Goal: Task Accomplishment & Management: Manage account settings

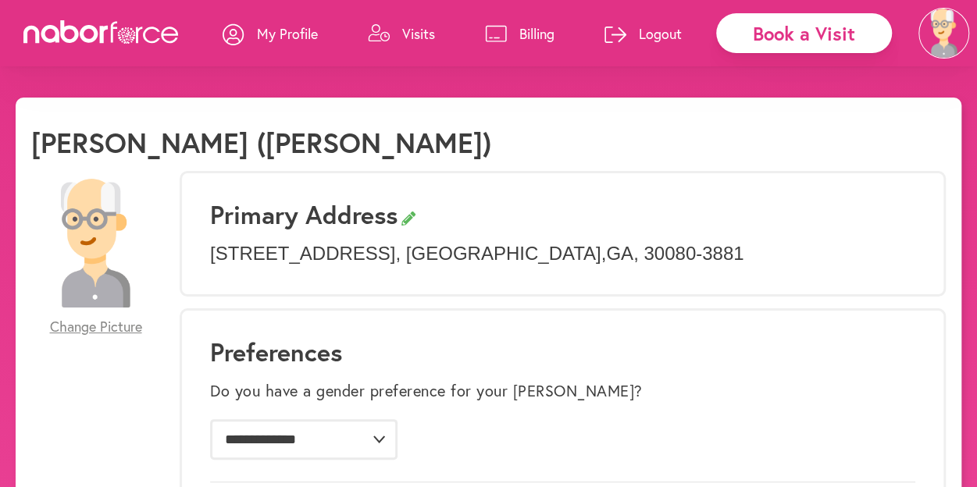
click at [942, 38] on img at bounding box center [943, 33] width 51 height 51
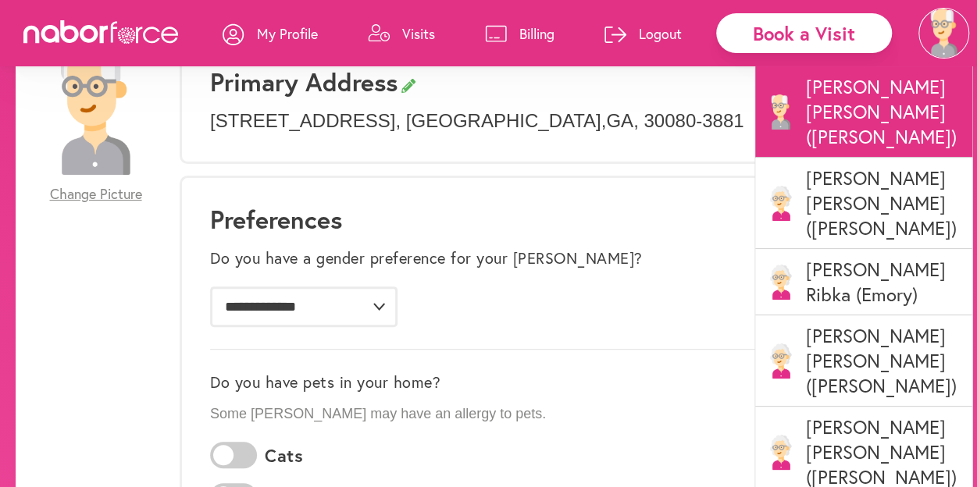
scroll to position [132, 0]
click at [679, 248] on div "**********" at bounding box center [562, 288] width 705 height 98
click at [839, 407] on p "[PERSON_NAME] ([PERSON_NAME])" at bounding box center [863, 452] width 217 height 91
type textarea "**********"
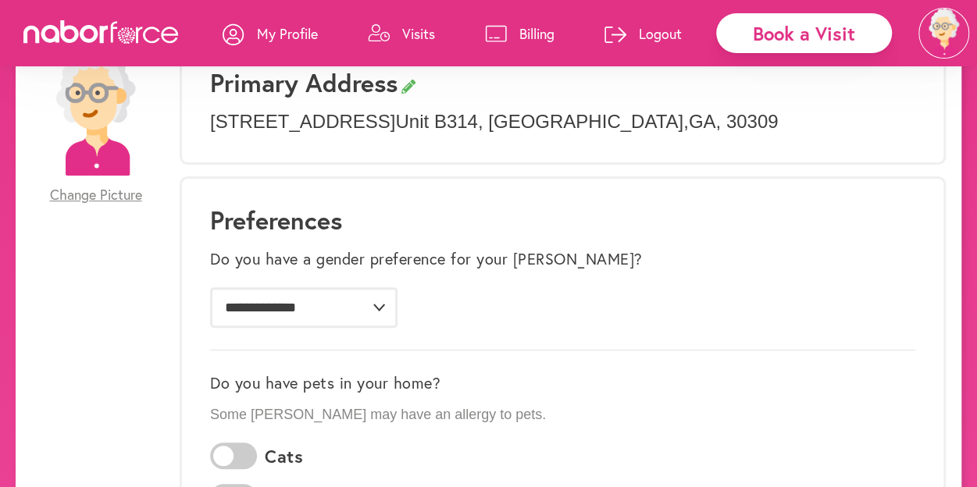
scroll to position [175, 0]
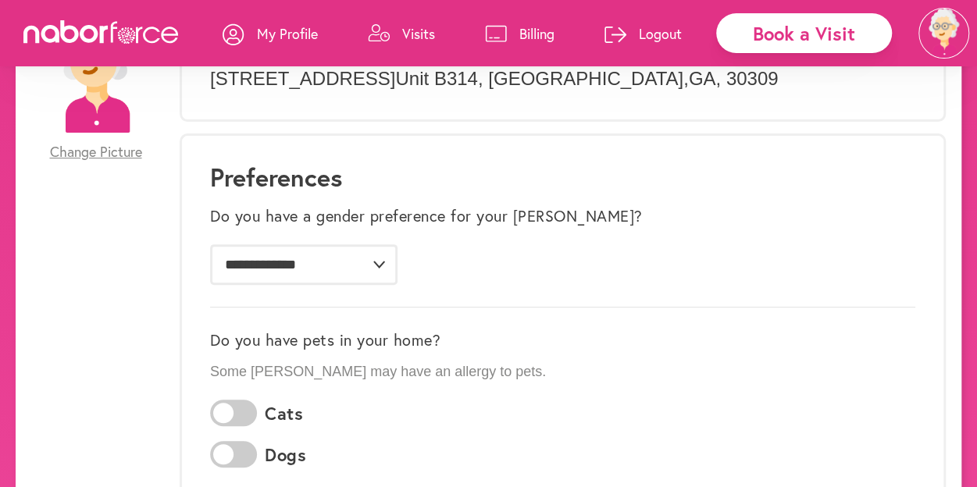
click at [402, 34] on p "Visits" at bounding box center [418, 33] width 33 height 19
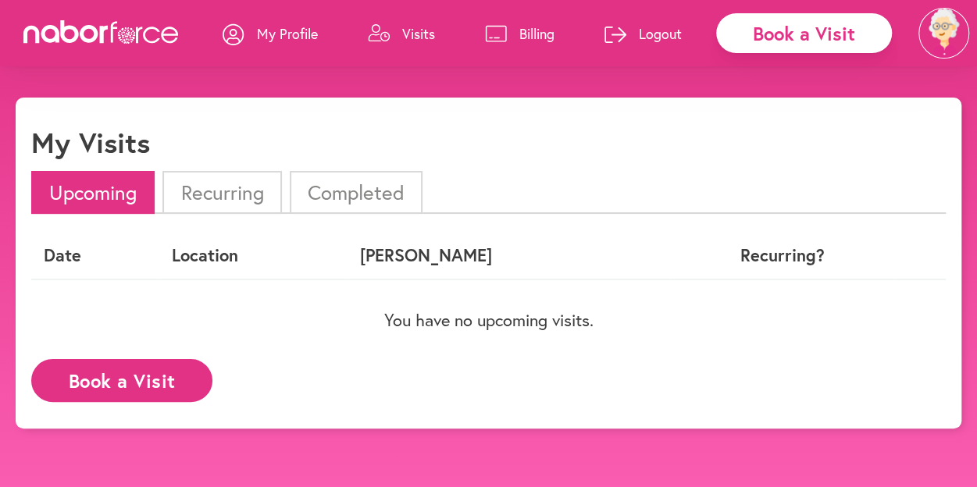
click at [229, 193] on li "Recurring" at bounding box center [221, 192] width 119 height 43
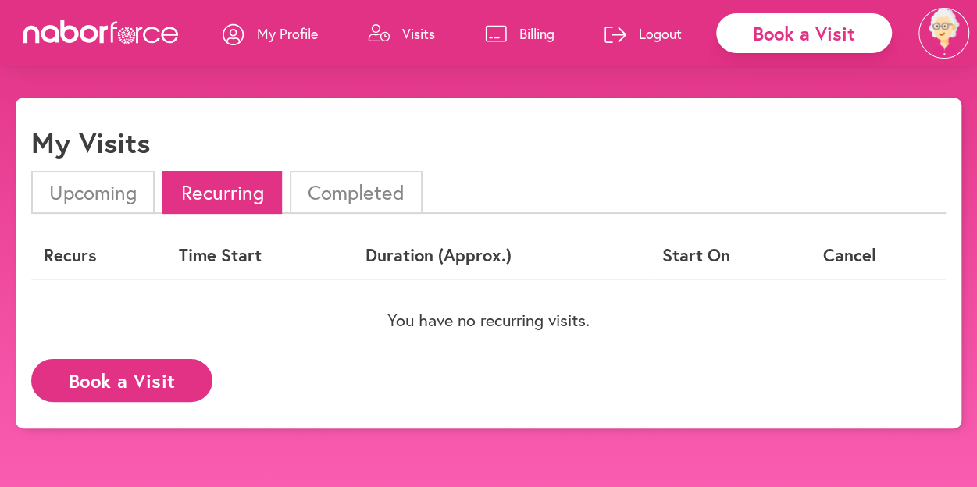
click at [80, 178] on li "Upcoming" at bounding box center [92, 192] width 123 height 43
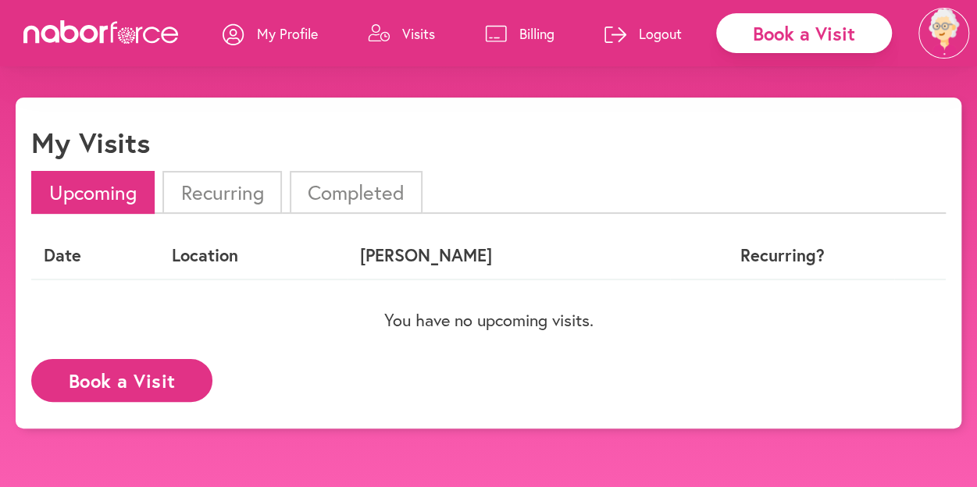
click at [950, 47] on img at bounding box center [943, 33] width 51 height 51
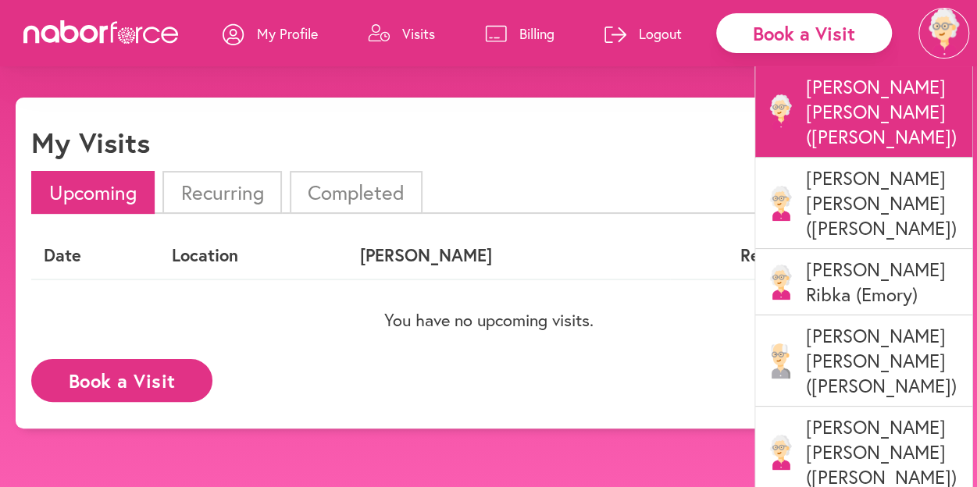
click at [667, 169] on div "My Visits" at bounding box center [488, 148] width 914 height 45
